Goal: Find specific fact

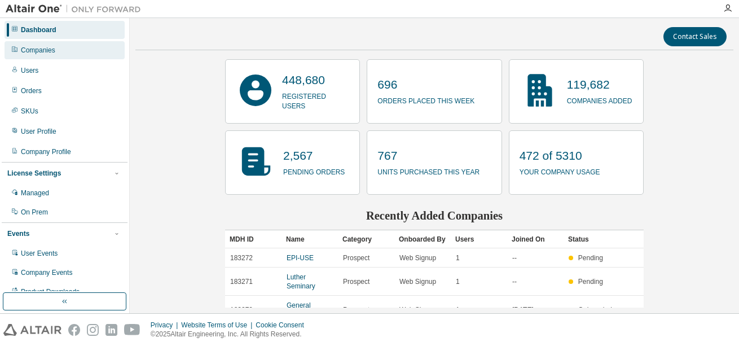
click at [51, 56] on div "Companies" at bounding box center [65, 50] width 120 height 18
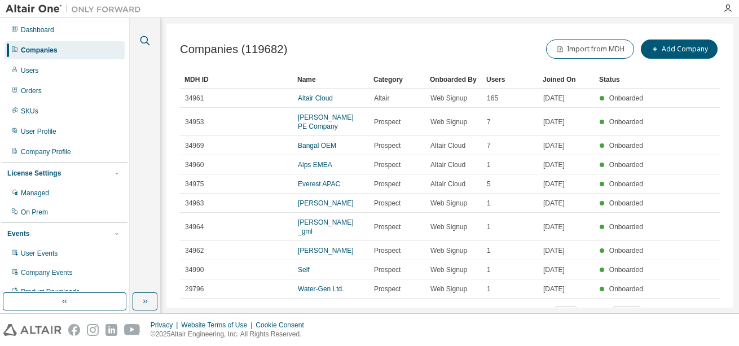
click at [149, 42] on icon "button" at bounding box center [145, 41] width 14 height 14
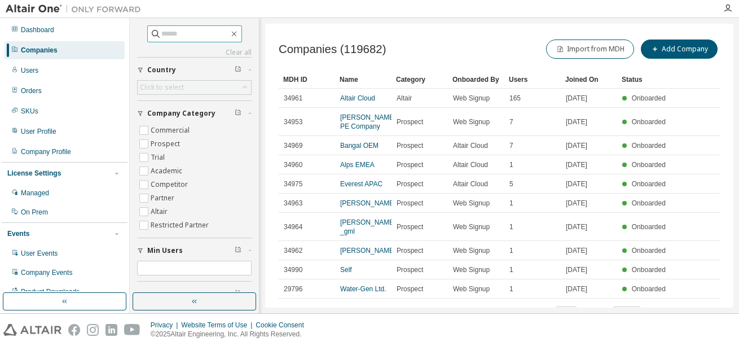
click at [161, 36] on input "text" at bounding box center [195, 33] width 68 height 11
type input "**********"
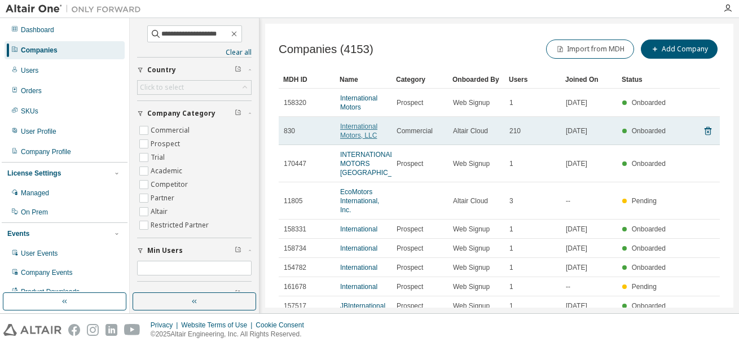
click at [351, 131] on link "International Motors, LLC" at bounding box center [358, 130] width 37 height 17
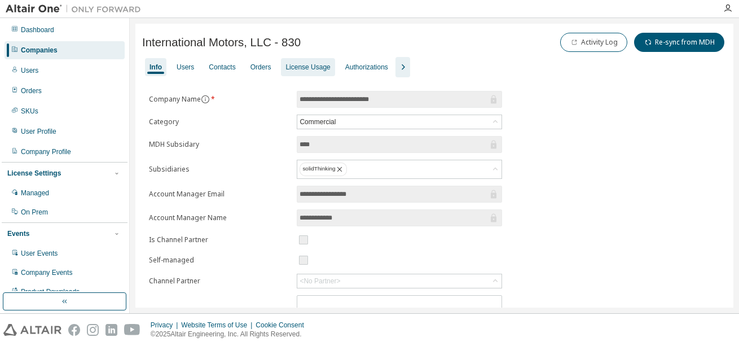
click at [301, 67] on div "License Usage" at bounding box center [307, 67] width 45 height 9
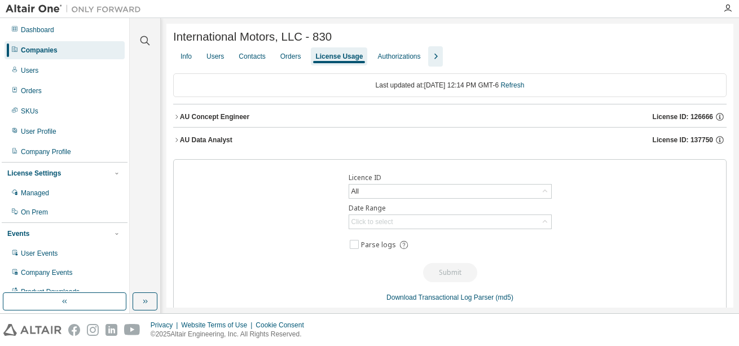
click at [646, 121] on div "AU Concept Engineer License ID: 126666" at bounding box center [453, 117] width 547 height 10
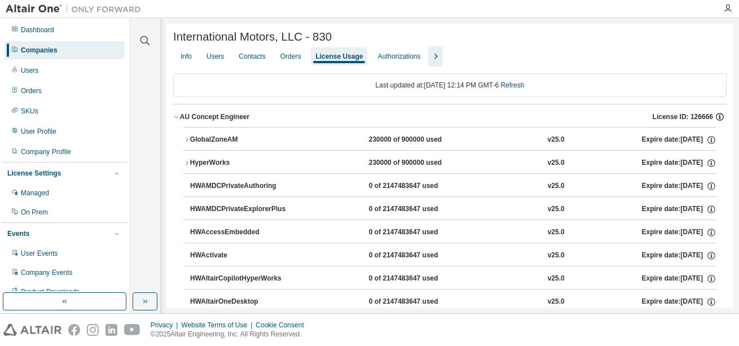
click at [715, 119] on icon "button" at bounding box center [720, 117] width 10 height 10
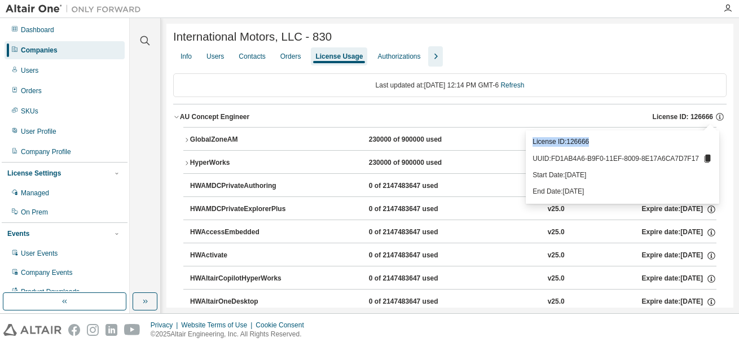
drag, startPoint x: 600, startPoint y: 142, endPoint x: 541, endPoint y: 144, distance: 59.3
click at [541, 144] on p "License ID: 126666" at bounding box center [623, 142] width 180 height 10
copy p "License ID: 126666"
